Goal: Check status: Check status

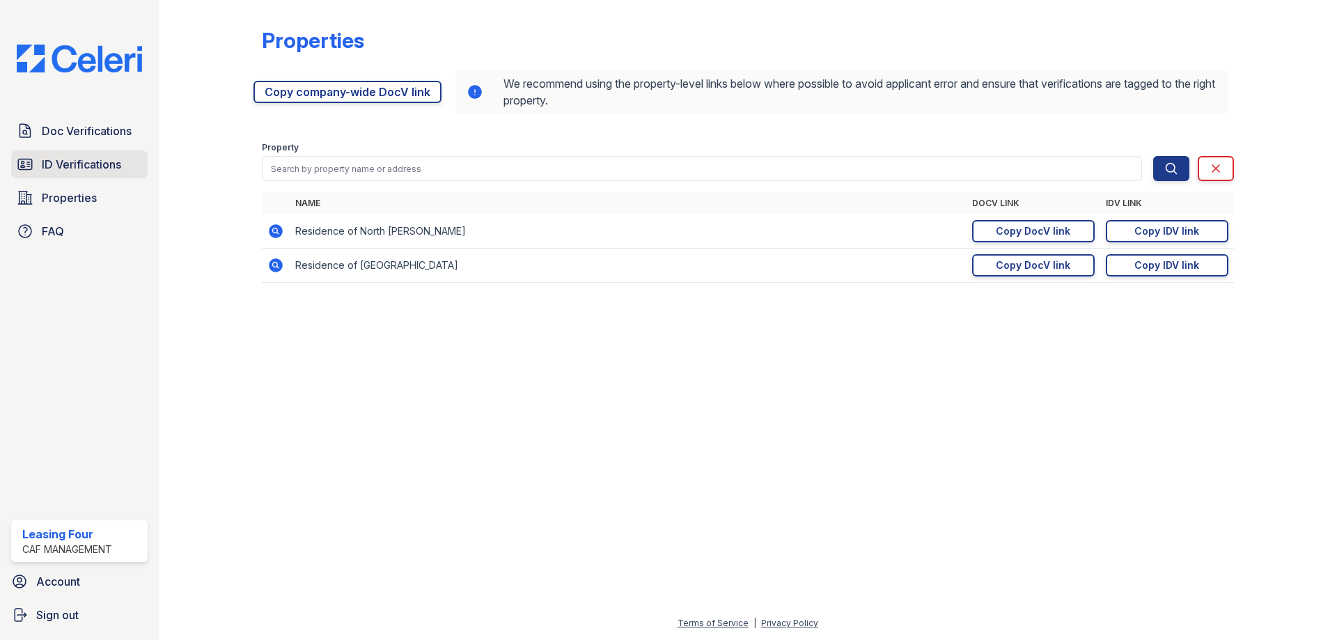
click at [90, 166] on span "ID Verifications" at bounding box center [81, 164] width 79 height 17
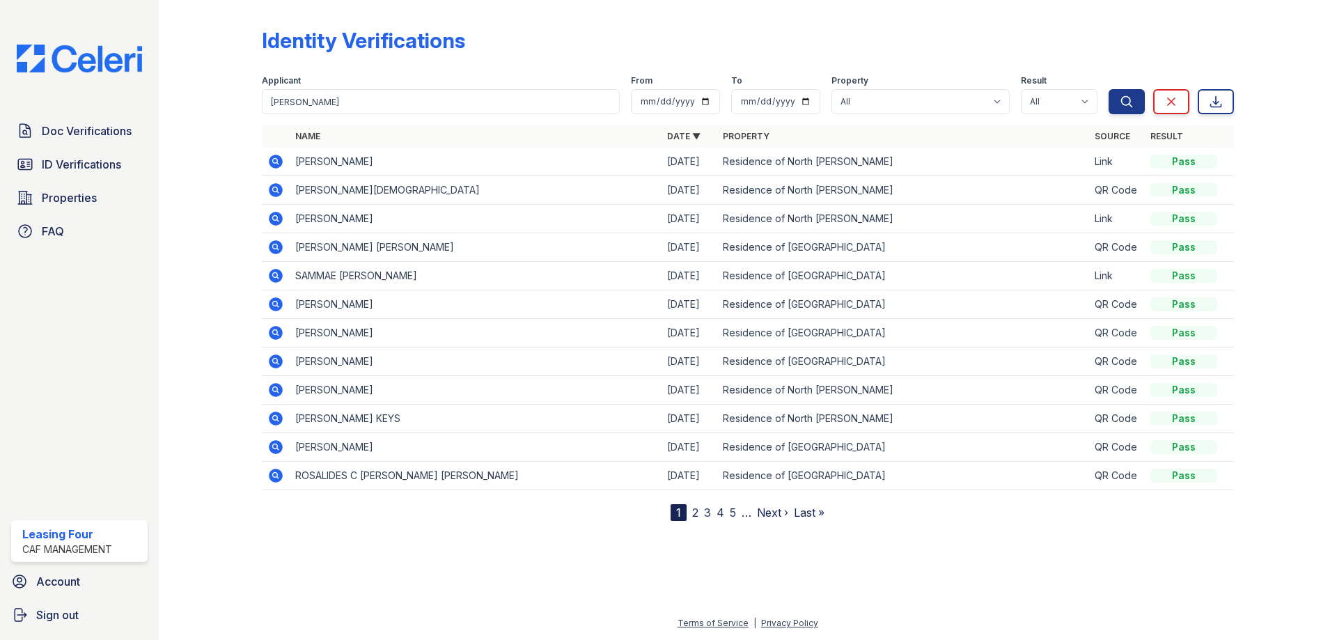
type input "[PERSON_NAME]"
click at [1109, 89] on button "Search" at bounding box center [1127, 101] width 36 height 25
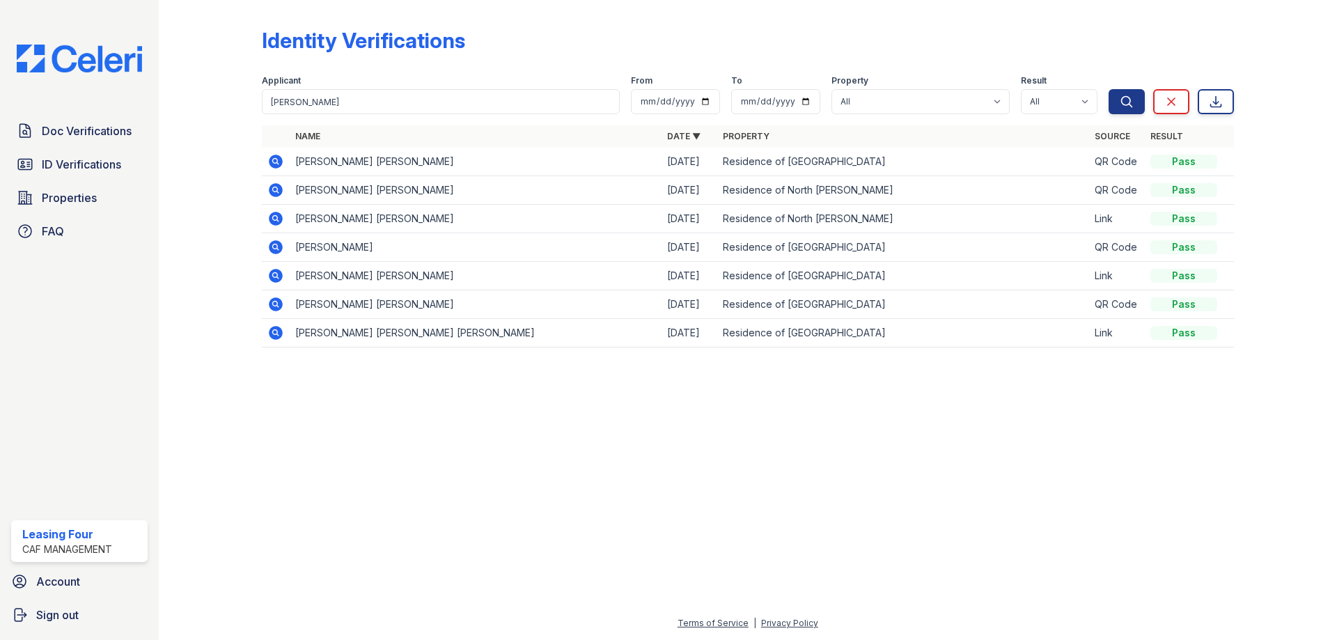
click at [275, 155] on icon at bounding box center [276, 162] width 14 height 14
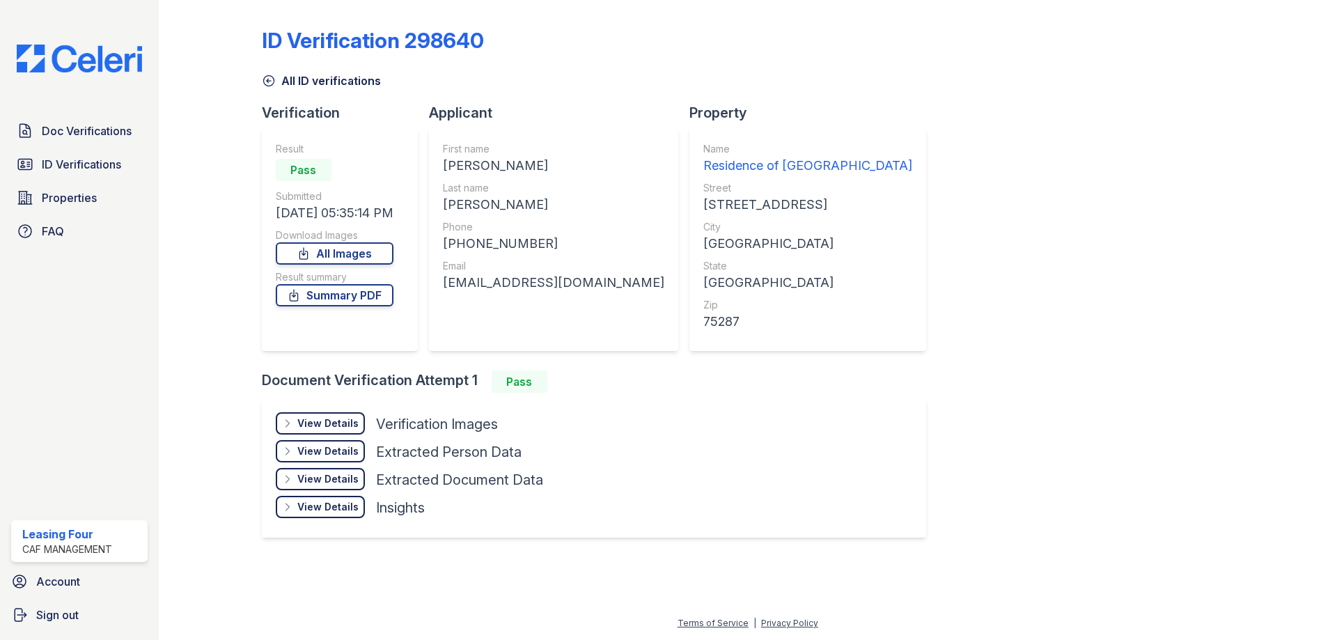
click at [329, 415] on div "View Details Details" at bounding box center [320, 423] width 89 height 22
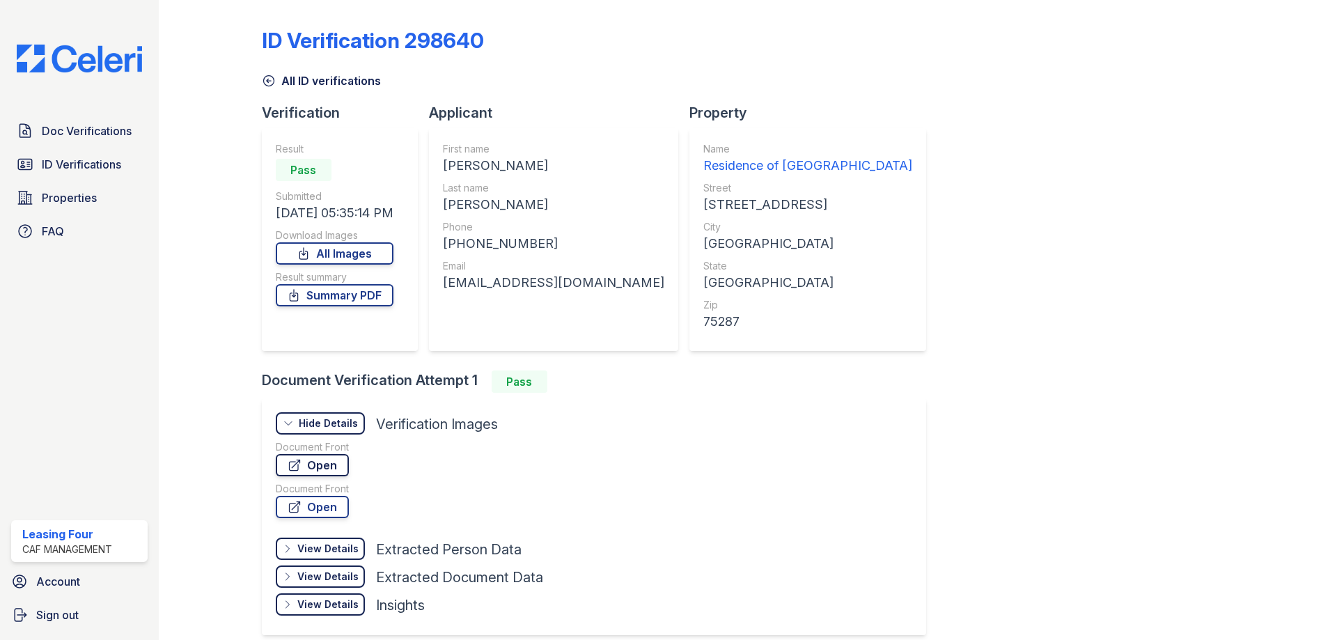
click at [318, 461] on link "Open" at bounding box center [312, 465] width 73 height 22
click at [308, 465] on link "Open" at bounding box center [312, 465] width 73 height 22
